Goal: Information Seeking & Learning: Learn about a topic

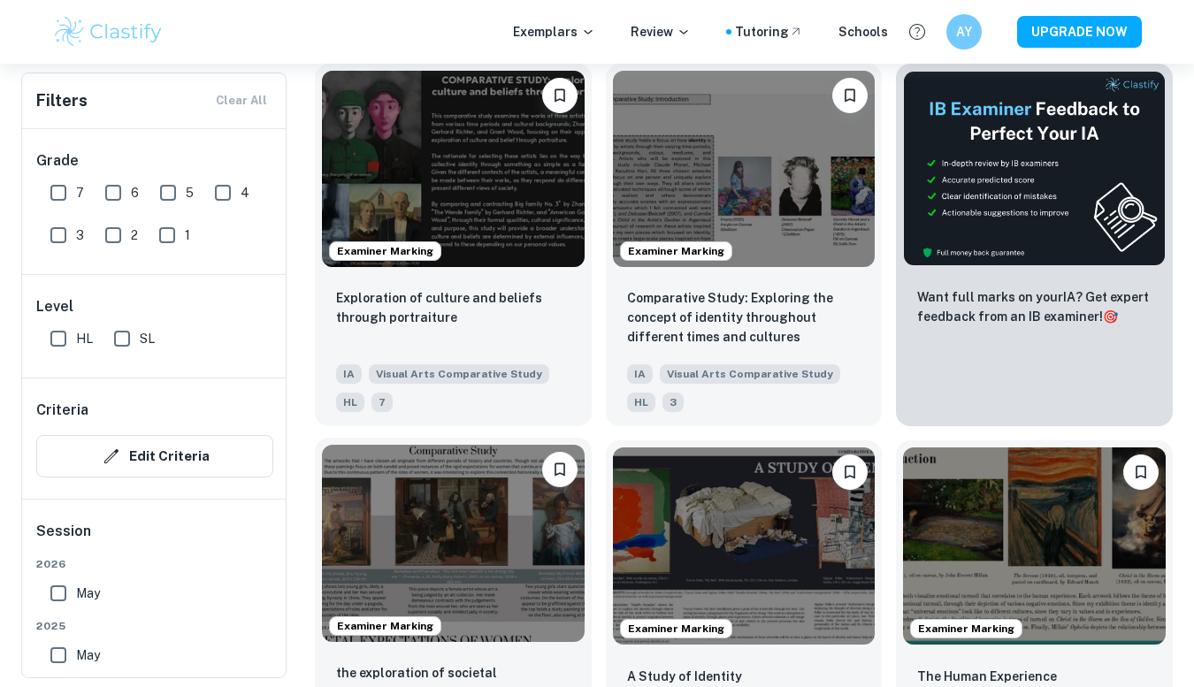
scroll to position [402, 0]
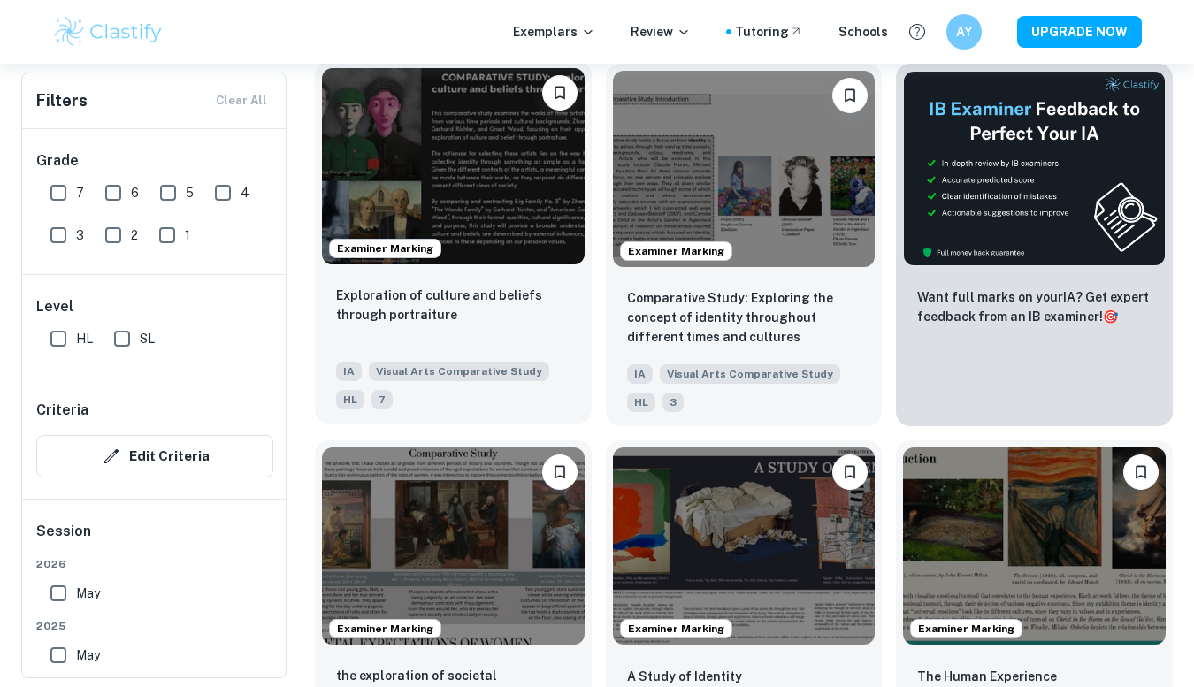
click at [537, 190] on img at bounding box center [453, 166] width 263 height 196
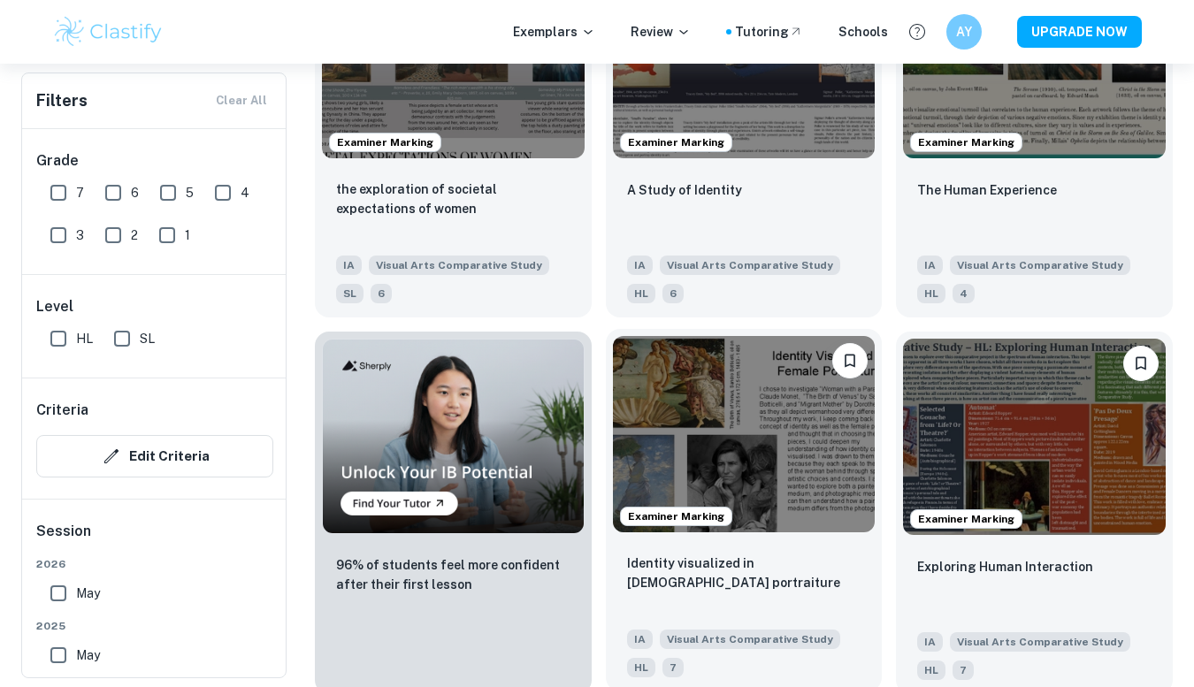
scroll to position [889, 0]
click at [756, 587] on div "Identity visualized in [DEMOGRAPHIC_DATA] portraiture" at bounding box center [744, 583] width 234 height 60
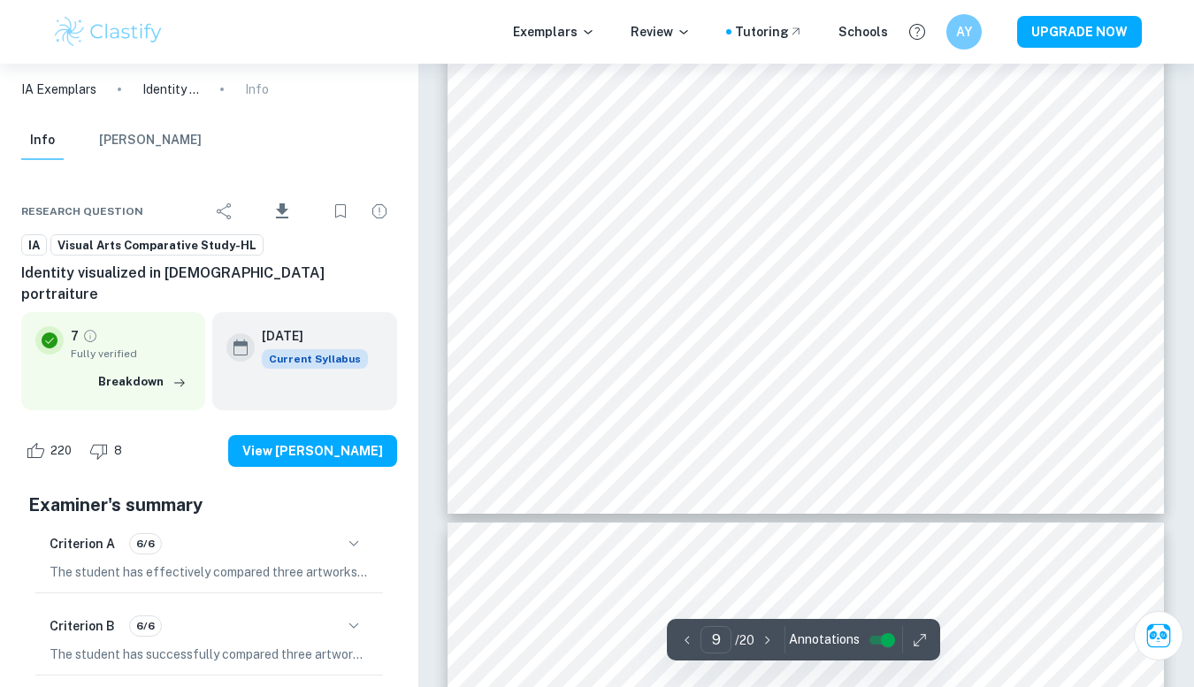
scroll to position [4542, 0]
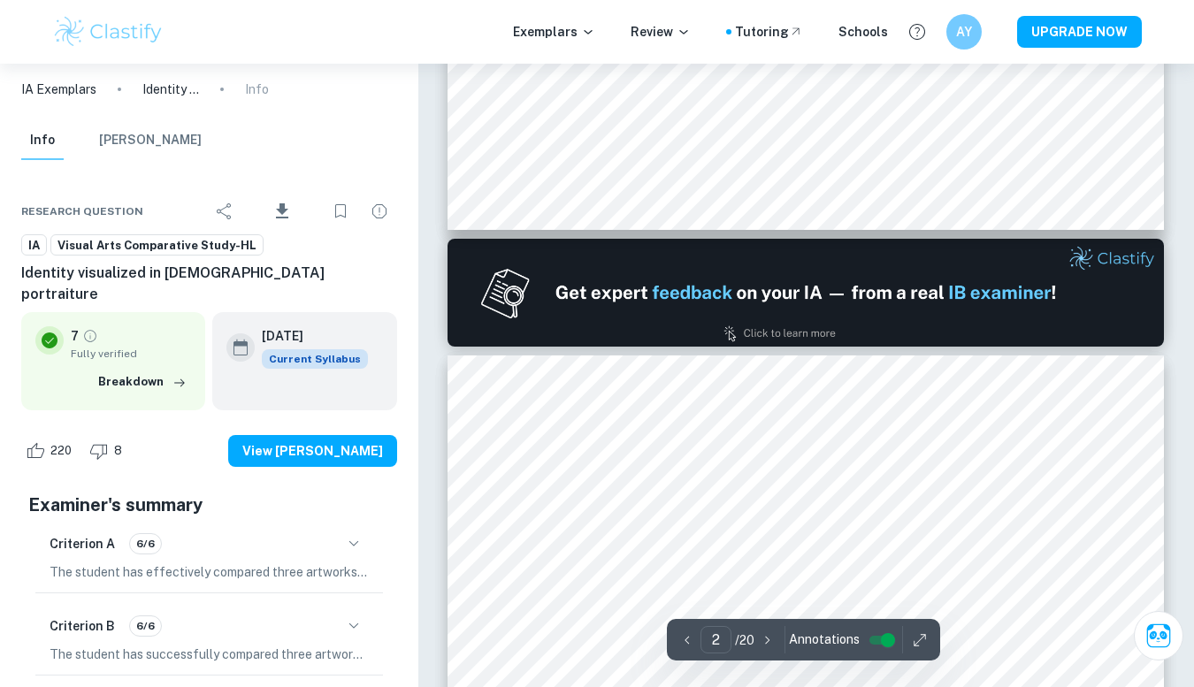
type input "1"
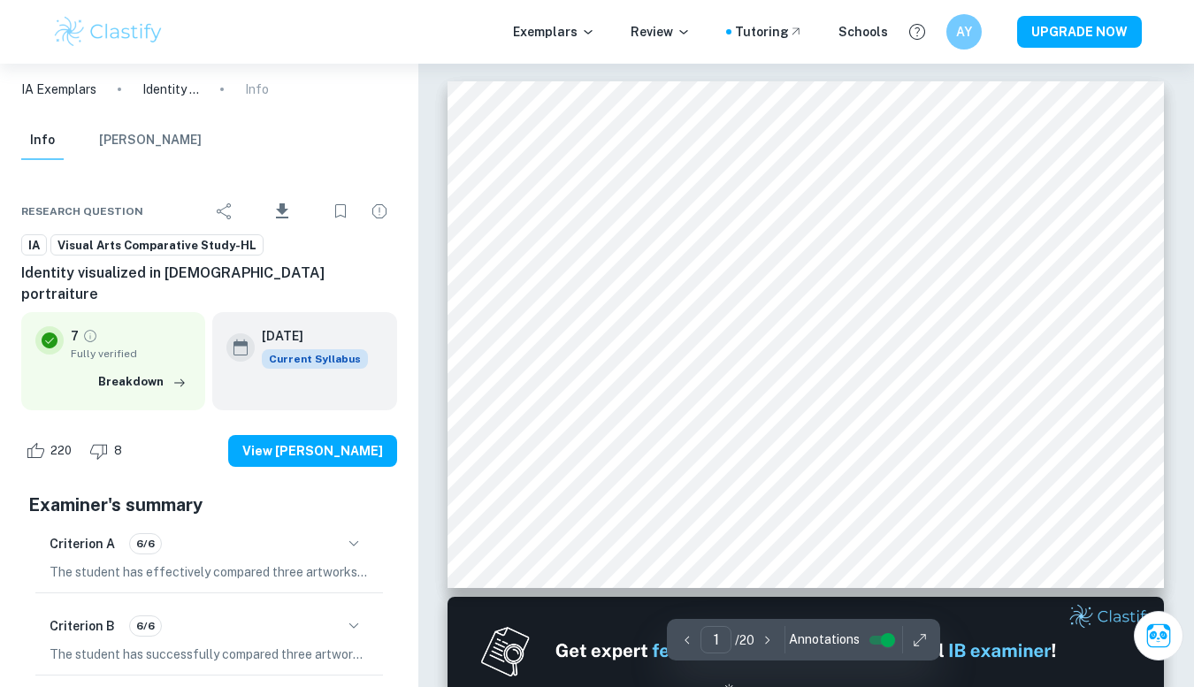
scroll to position [0, 0]
